Goal: Task Accomplishment & Management: Use online tool/utility

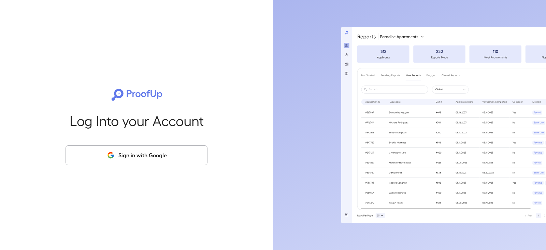
click at [149, 155] on button "Sign in with Google" at bounding box center [137, 155] width 142 height 20
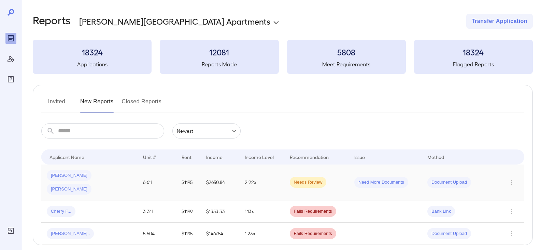
click at [114, 178] on div "[PERSON_NAME] [PERSON_NAME]" at bounding box center [89, 182] width 85 height 25
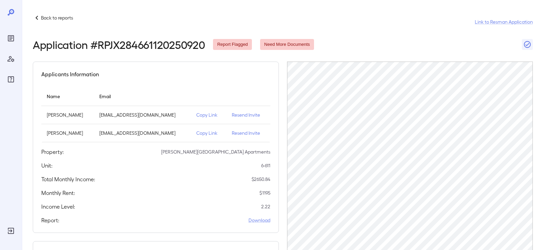
click at [203, 131] on p "Copy Link" at bounding box center [208, 132] width 25 height 7
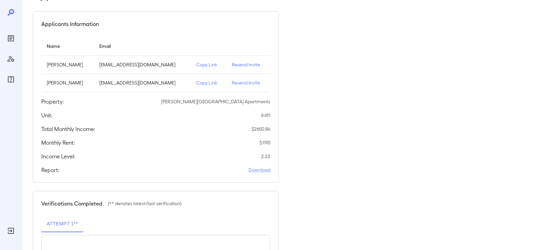
scroll to position [46, 0]
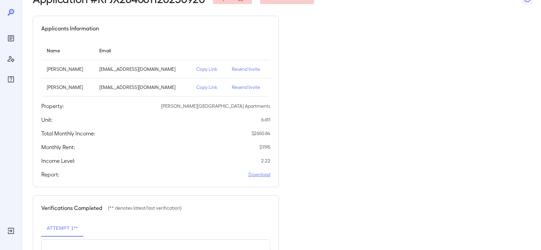
click at [255, 171] on link "Download" at bounding box center [260, 174] width 22 height 7
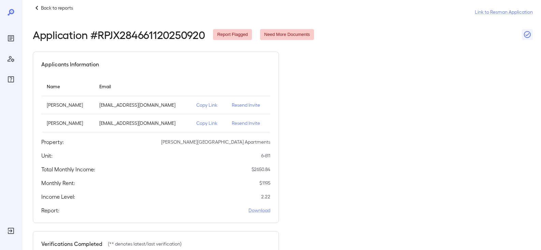
scroll to position [0, 0]
